Goal: Navigation & Orientation: Find specific page/section

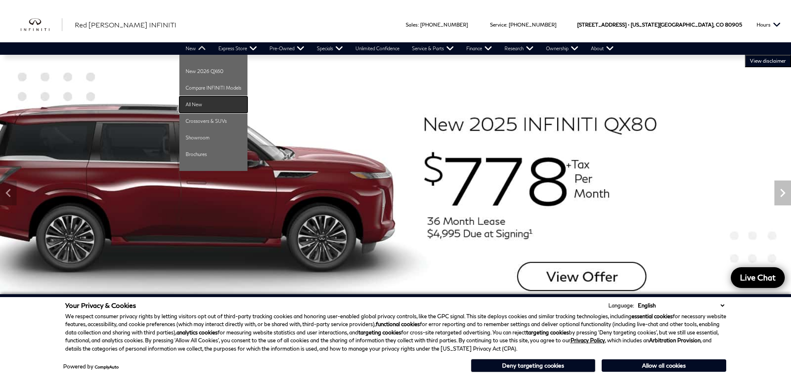
click at [195, 101] on link "All New" at bounding box center [213, 104] width 68 height 17
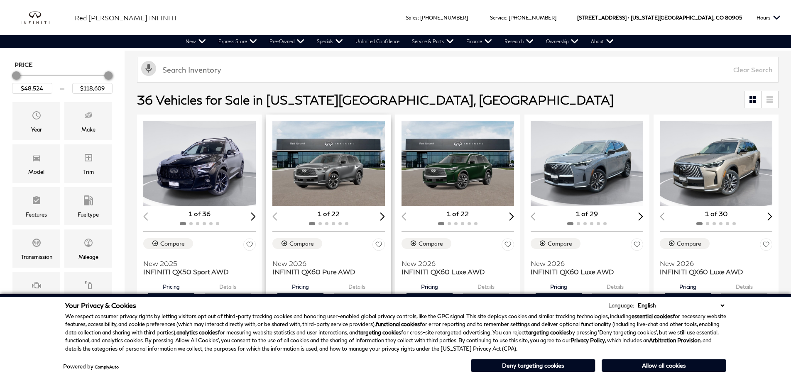
scroll to position [125, 0]
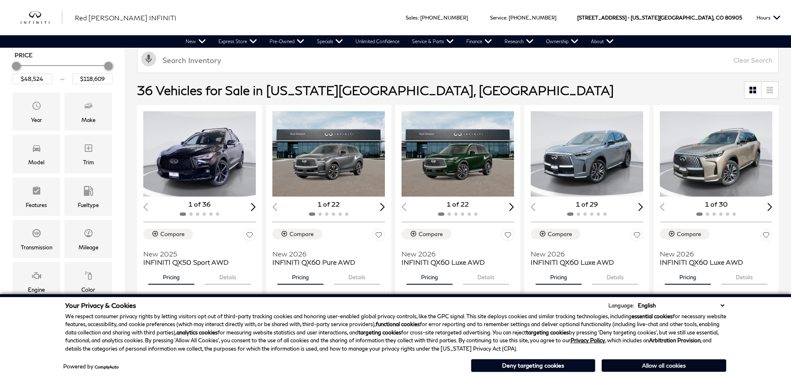
click at [669, 367] on button "Allow all cookies" at bounding box center [664, 366] width 125 height 12
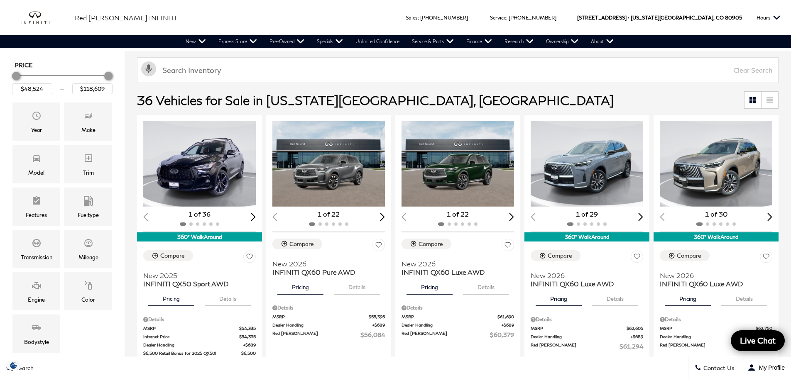
scroll to position [42, 0]
